Goal: Navigation & Orientation: Find specific page/section

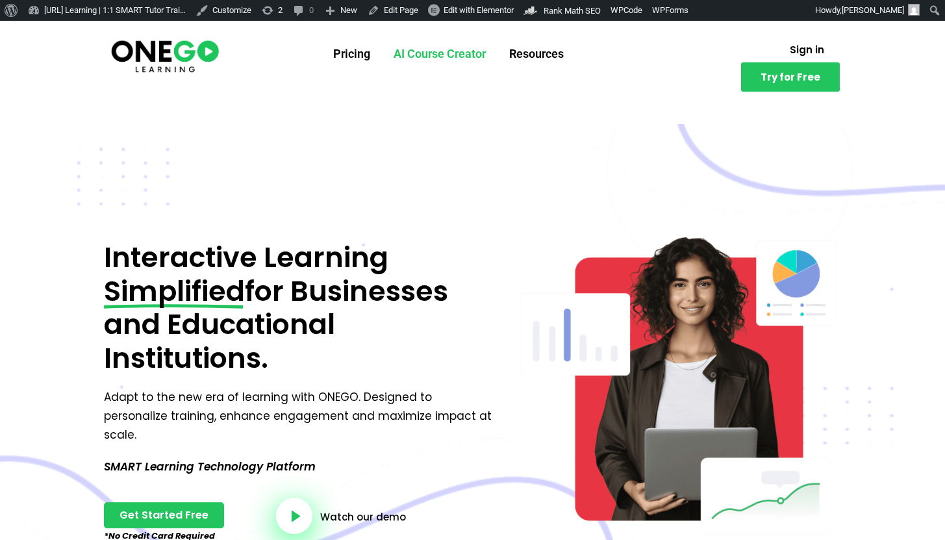
click at [440, 62] on link "AI Course Creator" at bounding box center [440, 54] width 116 height 34
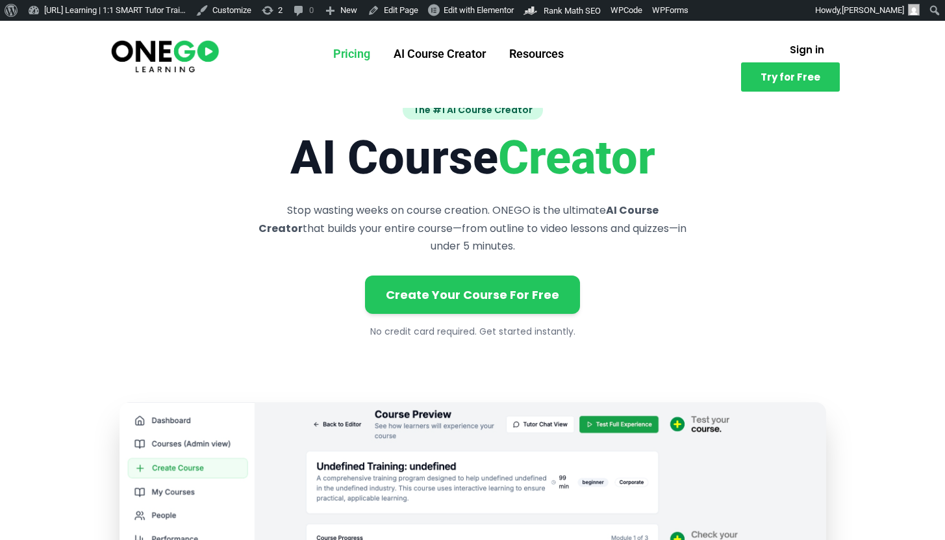
click at [369, 53] on link "Pricing" at bounding box center [352, 54] width 60 height 34
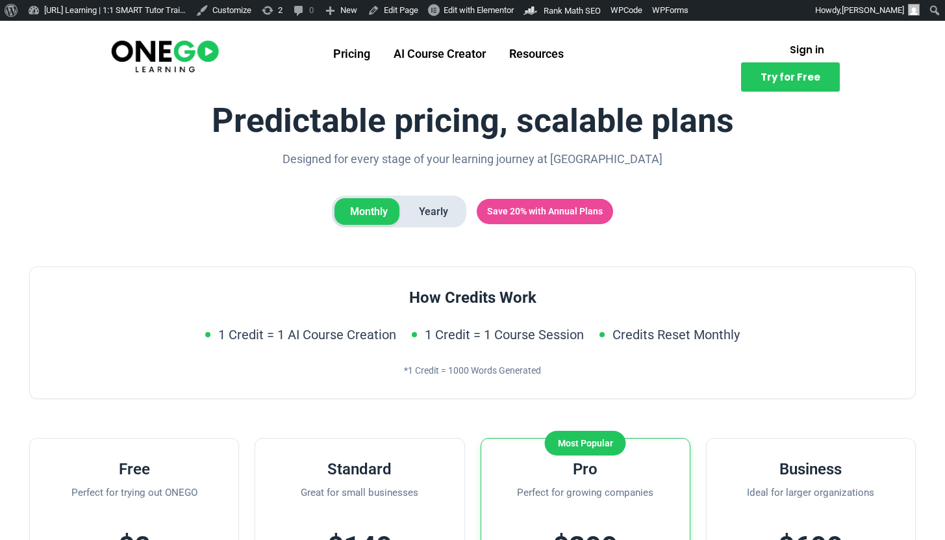
click at [327, 105] on h1 "Predictable pricing, scalable plans" at bounding box center [472, 120] width 887 height 37
click at [431, 214] on span "Yearly" at bounding box center [433, 211] width 60 height 27
click at [392, 218] on span "Monthly" at bounding box center [369, 211] width 69 height 27
click at [429, 201] on span "Yearly" at bounding box center [433, 211] width 60 height 27
click at [373, 212] on span "Monthly" at bounding box center [369, 211] width 69 height 27
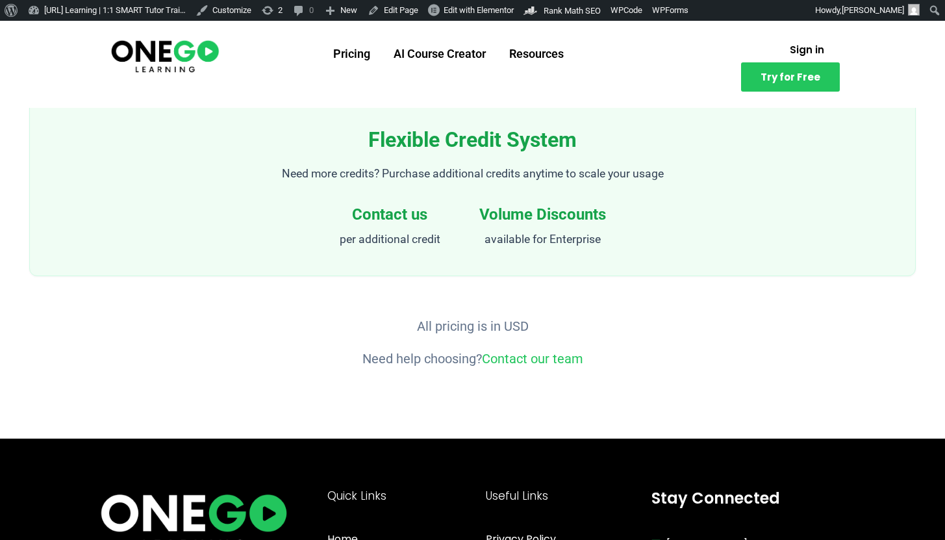
scroll to position [1544, 0]
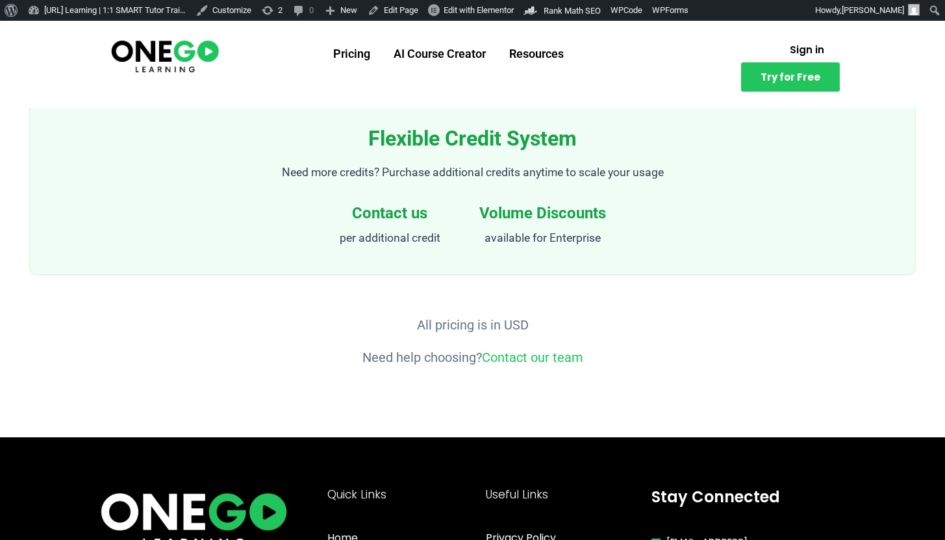
click at [207, 54] on img at bounding box center [165, 55] width 112 height 37
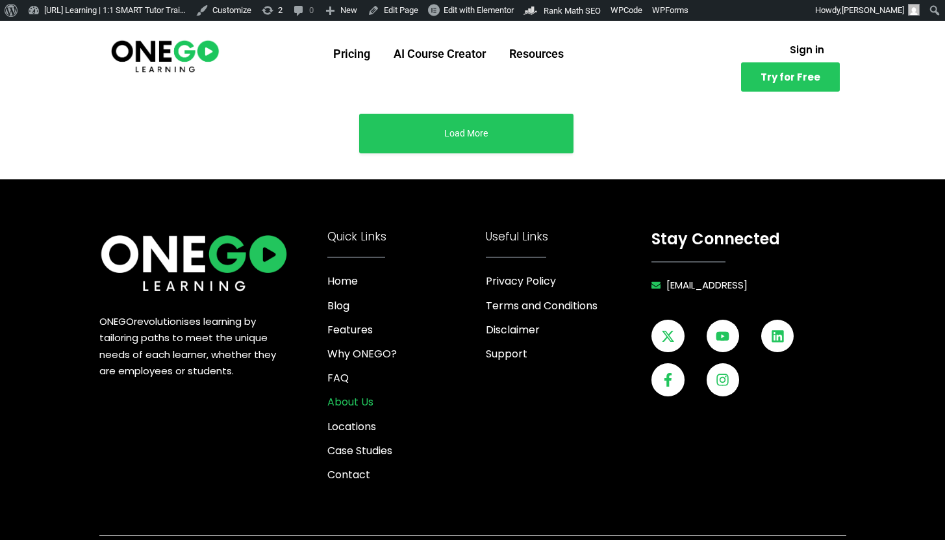
scroll to position [5125, 0]
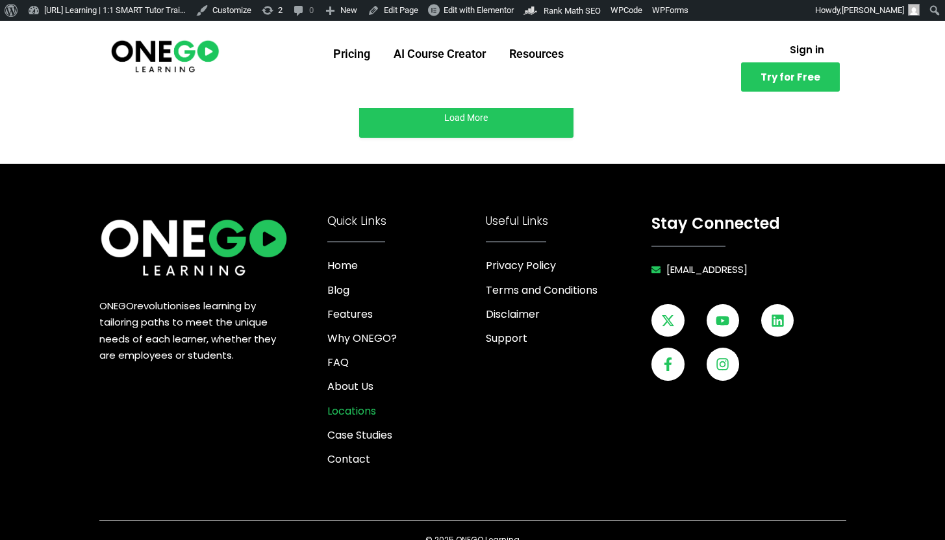
click at [357, 402] on span "Locations" at bounding box center [351, 411] width 49 height 18
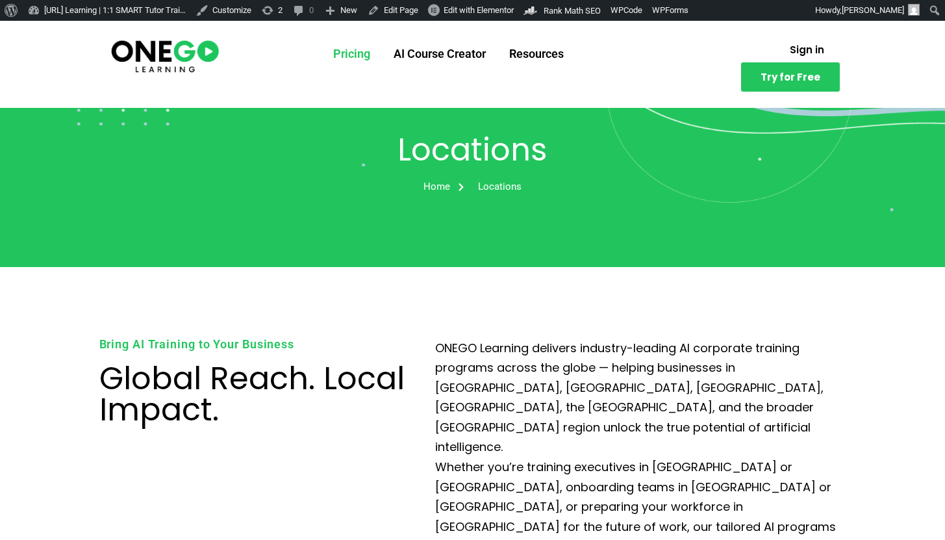
click at [361, 60] on link "Pricing" at bounding box center [352, 54] width 60 height 34
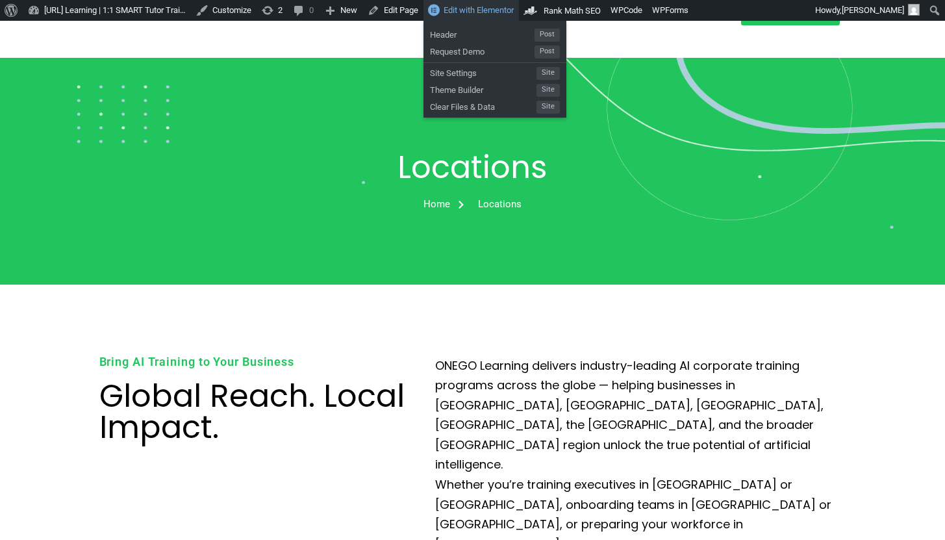
click at [504, 12] on span "Edit with Elementor" at bounding box center [479, 10] width 70 height 10
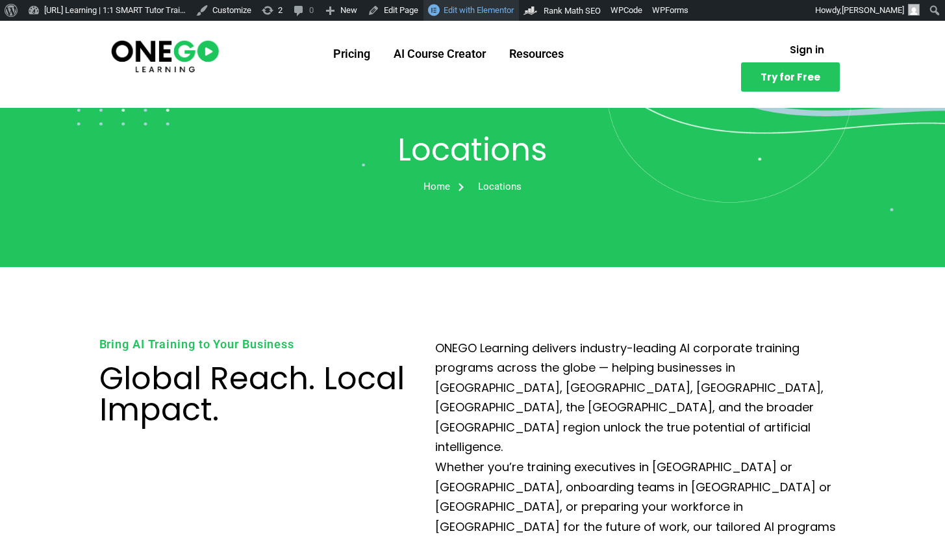
click at [514, 10] on span "Edit with Elementor" at bounding box center [479, 10] width 70 height 10
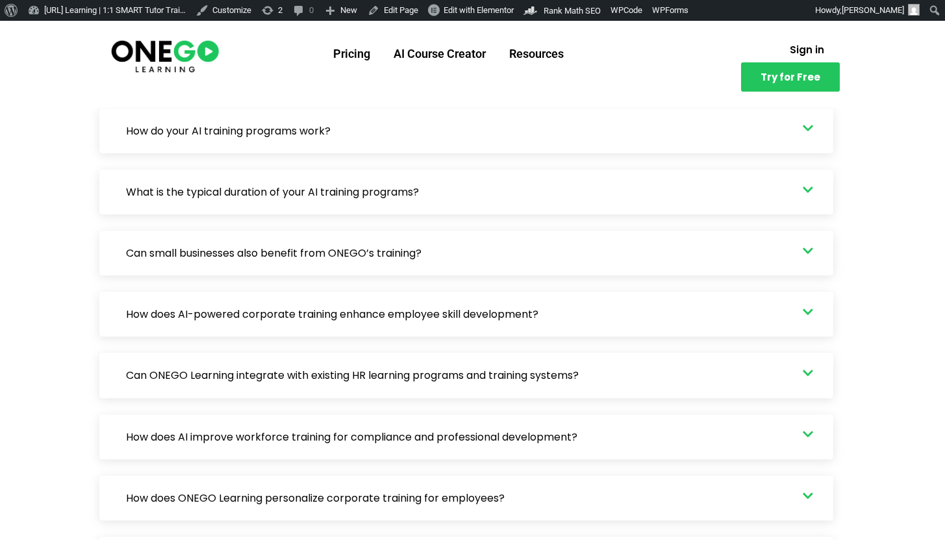
scroll to position [2515, 0]
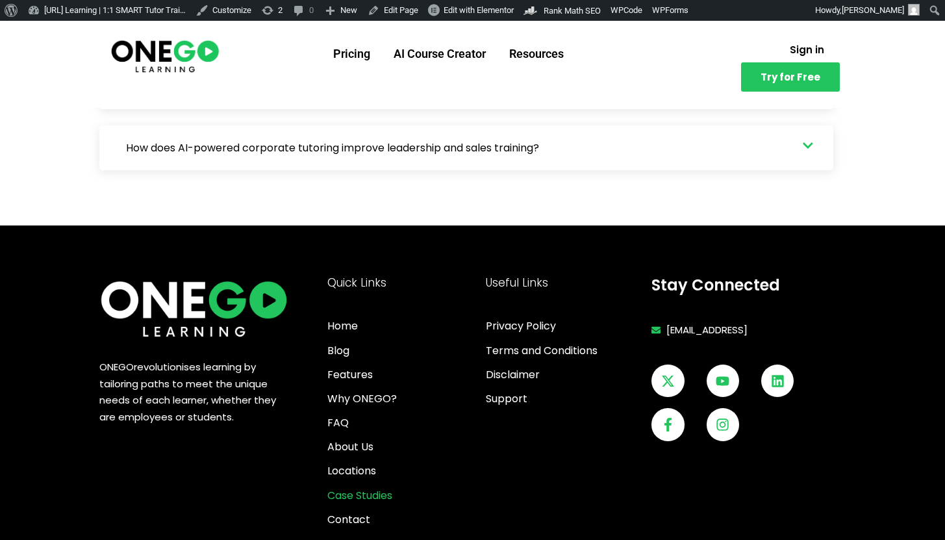
click at [352, 487] on span "Case Studies" at bounding box center [359, 496] width 65 height 18
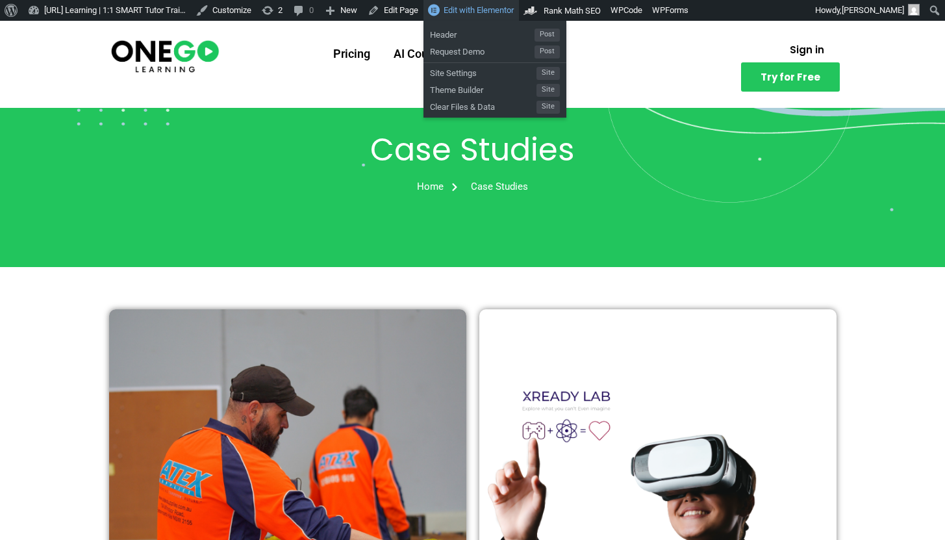
click at [507, 11] on span "Edit with Elementor" at bounding box center [479, 10] width 70 height 10
